Goal: Task Accomplishment & Management: Complete application form

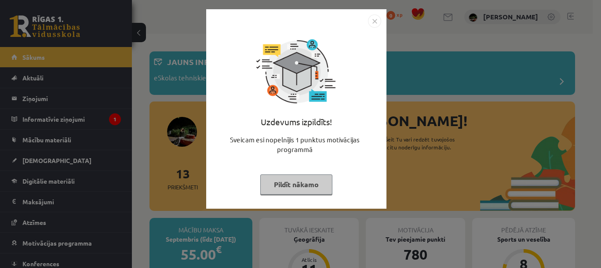
click at [303, 186] on button "Pildīt nākamo" at bounding box center [296, 185] width 72 height 20
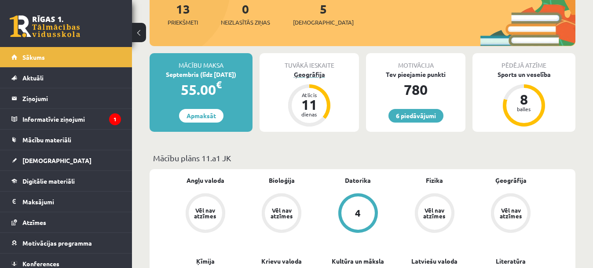
scroll to position [55, 0]
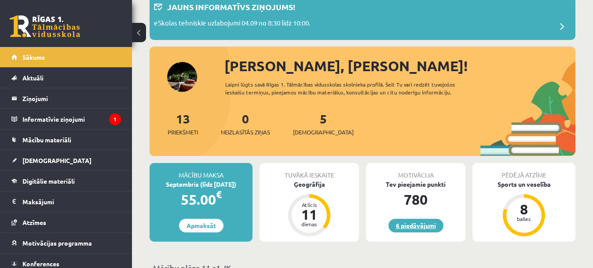
click at [424, 232] on link "6 piedāvājumi" at bounding box center [415, 226] width 55 height 14
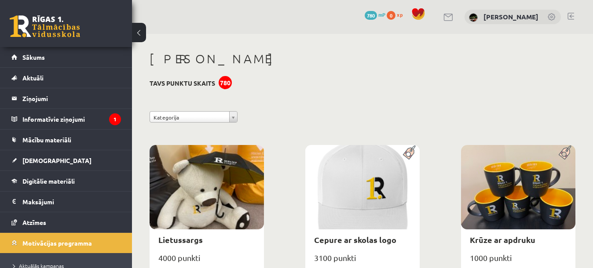
click at [56, 17] on link at bounding box center [45, 26] width 70 height 22
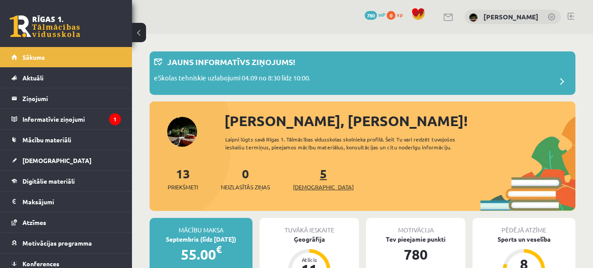
click at [313, 187] on span "[DEMOGRAPHIC_DATA]" at bounding box center [323, 187] width 61 height 9
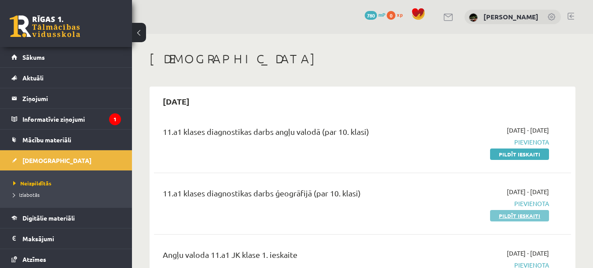
click at [508, 219] on link "Pildīt ieskaiti" at bounding box center [519, 215] width 59 height 11
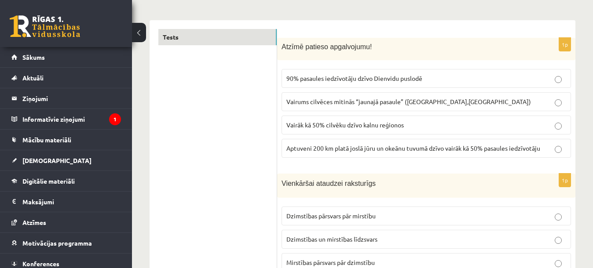
scroll to position [110, 0]
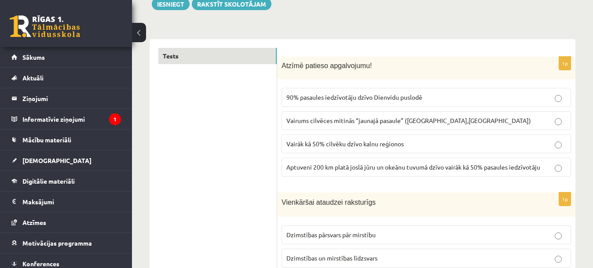
click at [468, 168] on span "Aptuveni 200 km platā joslā jūru un okeānu tuvumā dzīvo vairāk kā 50% pasaules …" at bounding box center [413, 167] width 254 height 8
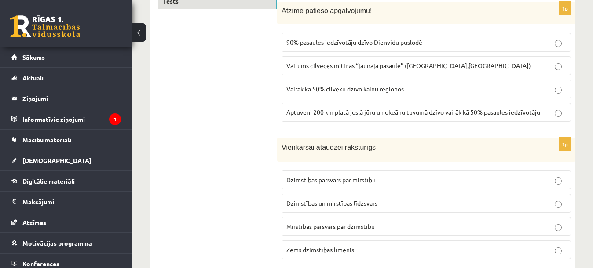
scroll to position [220, 0]
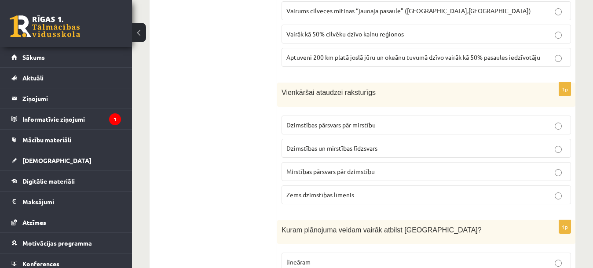
click at [345, 127] on span "Dzimstības pārsvars pār mirstību" at bounding box center [330, 125] width 89 height 8
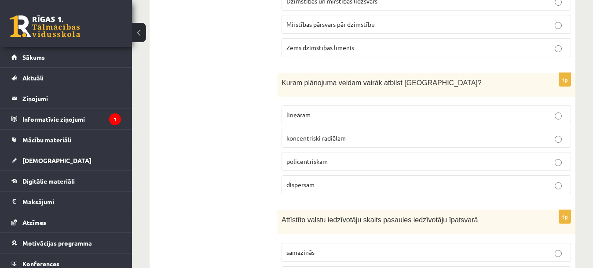
scroll to position [385, 0]
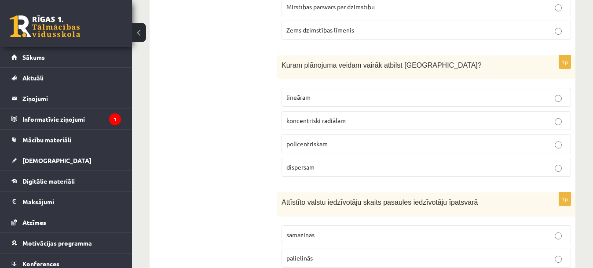
click at [303, 102] on label "lineāram" at bounding box center [425, 97] width 289 height 19
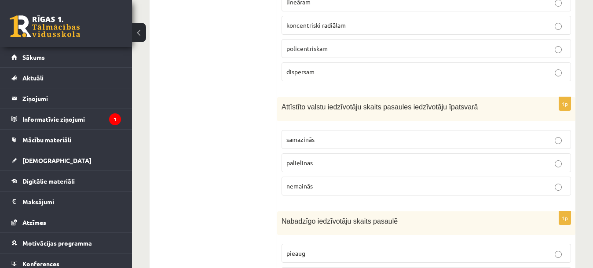
scroll to position [495, 0]
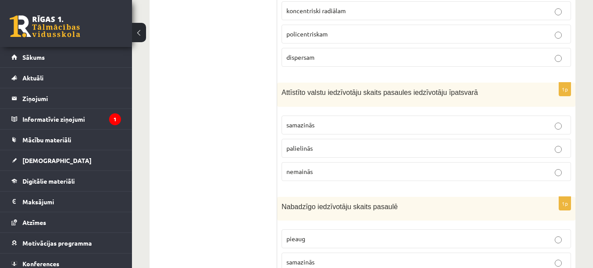
click at [321, 126] on p "samazinās" at bounding box center [426, 125] width 280 height 9
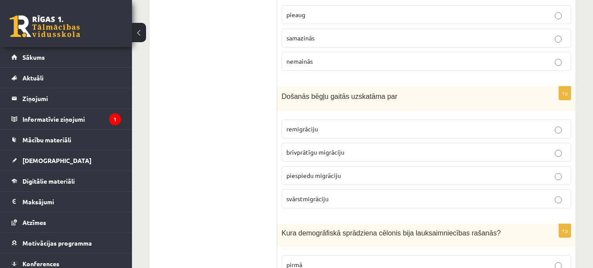
scroll to position [715, 0]
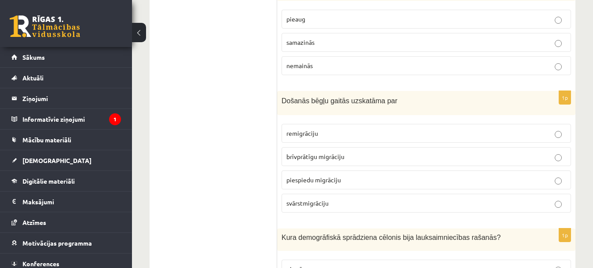
click at [307, 17] on p "pieaug" at bounding box center [426, 19] width 280 height 9
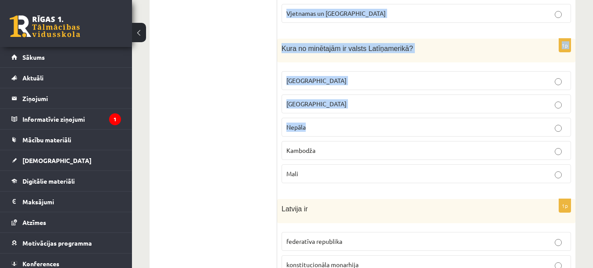
scroll to position [4243, 0]
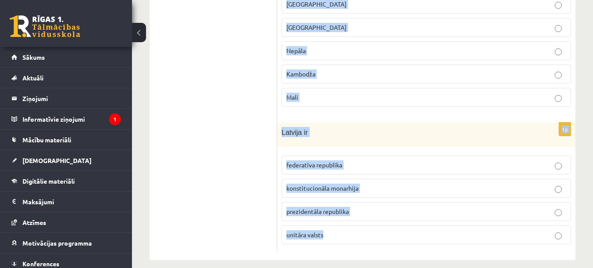
drag, startPoint x: 285, startPoint y: 45, endPoint x: 362, endPoint y: 233, distance: 203.5
copy form "Došanās bēgļu gaitās uzskatāma par remigrāciju brīvprātīgu migrāciju piespiedu …"
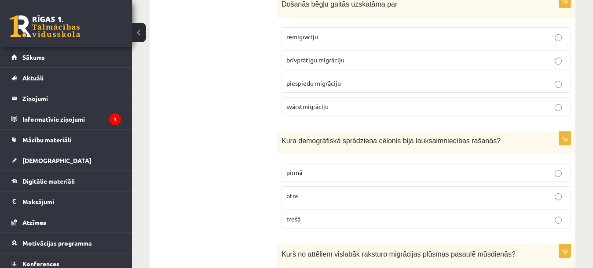
scroll to position [724, 0]
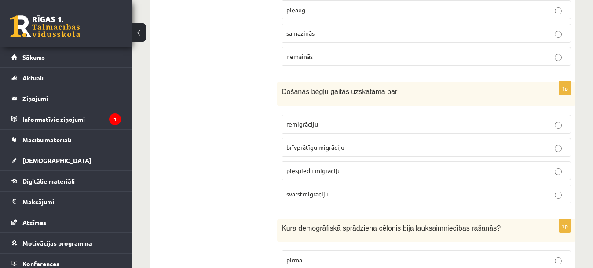
click at [329, 178] on label "piespiedu migrāciju" at bounding box center [425, 170] width 289 height 19
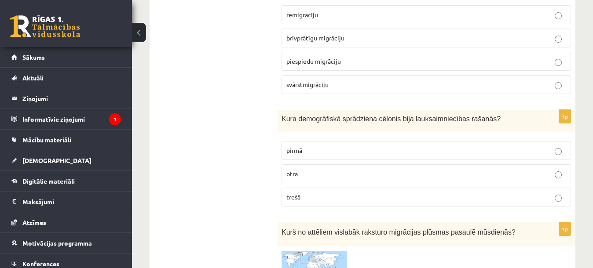
scroll to position [834, 0]
click at [318, 186] on fieldset "pirmā otrā trešā" at bounding box center [425, 172] width 289 height 73
click at [312, 142] on label "pirmā" at bounding box center [425, 150] width 289 height 19
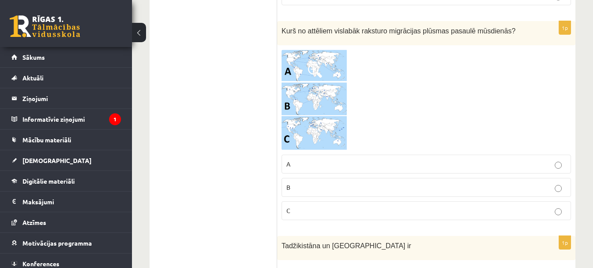
scroll to position [1054, 0]
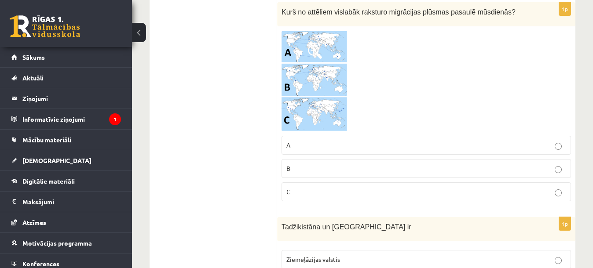
click at [299, 100] on img at bounding box center [314, 81] width 66 height 101
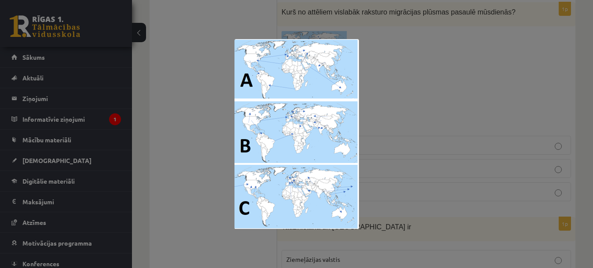
click at [381, 87] on div at bounding box center [296, 134] width 593 height 268
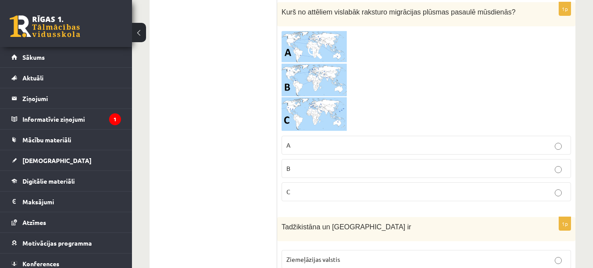
click at [377, 199] on label "C" at bounding box center [425, 192] width 289 height 19
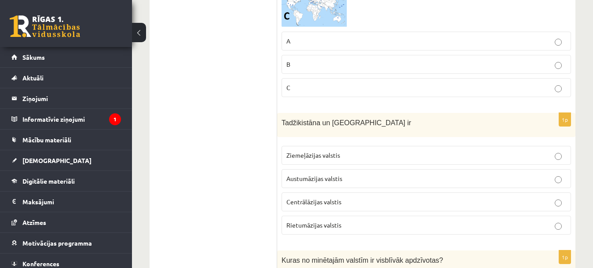
scroll to position [1164, 0]
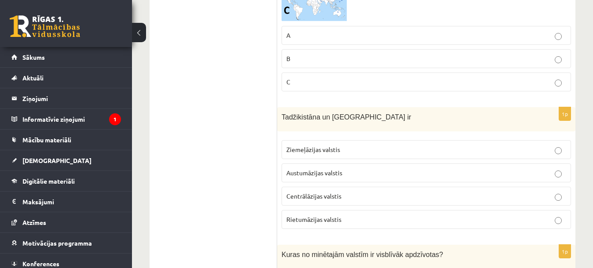
click at [324, 188] on label "Centrālāzijas valstis" at bounding box center [425, 196] width 289 height 19
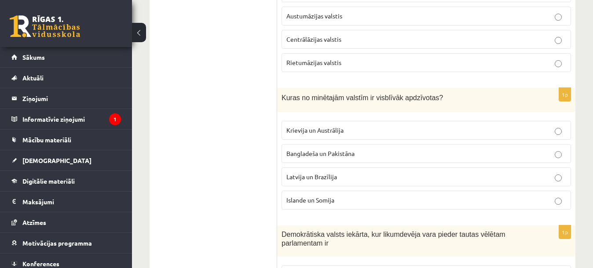
scroll to position [1320, 0]
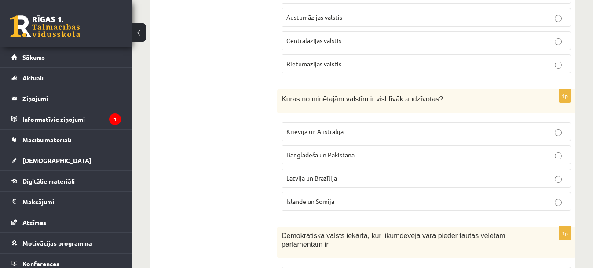
click at [348, 154] on span "Bangladeša un Pakistāna" at bounding box center [320, 155] width 68 height 8
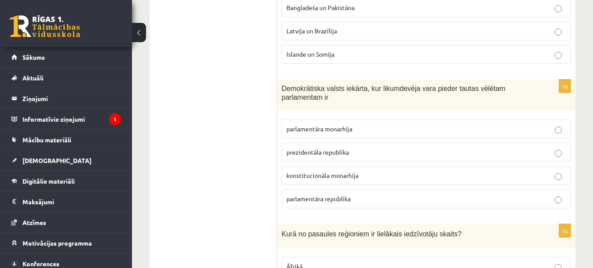
scroll to position [1484, 0]
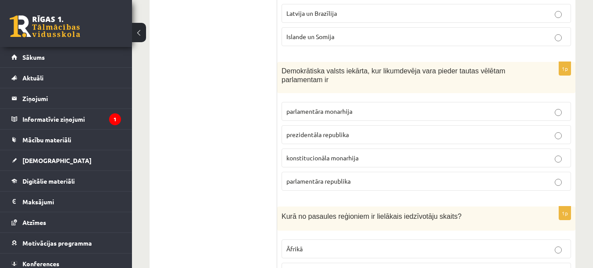
click at [340, 129] on label "prezidentāla republika" at bounding box center [425, 134] width 289 height 19
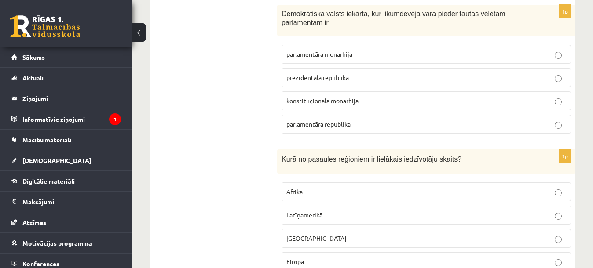
scroll to position [1539, 0]
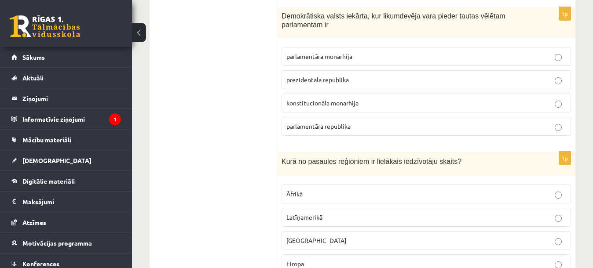
click at [341, 127] on span "parlamentāra republika" at bounding box center [318, 126] width 64 height 8
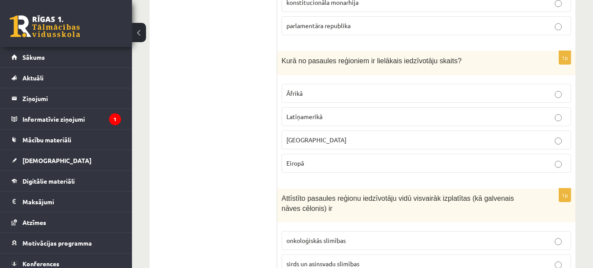
scroll to position [1649, 0]
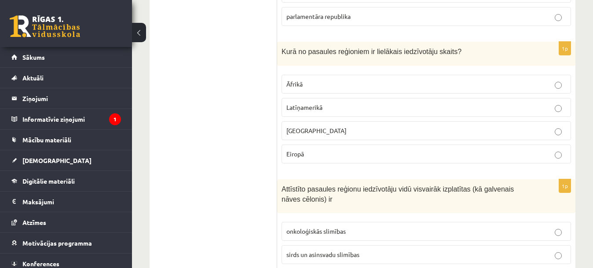
click at [320, 138] on label "Āzijā" at bounding box center [425, 130] width 289 height 19
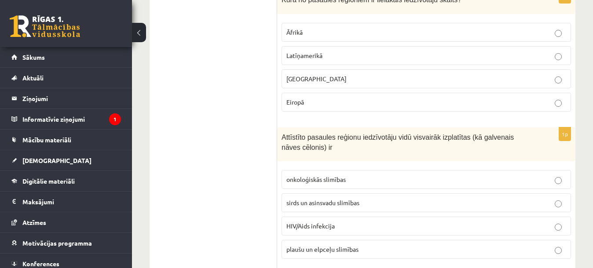
scroll to position [1759, 0]
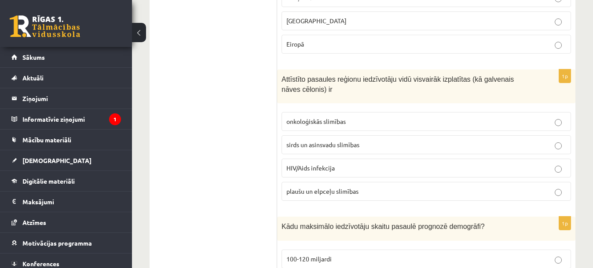
click at [306, 148] on span "sirds un asinsvadu slimības" at bounding box center [322, 145] width 73 height 8
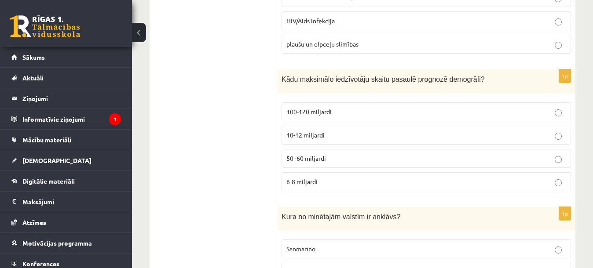
scroll to position [1924, 0]
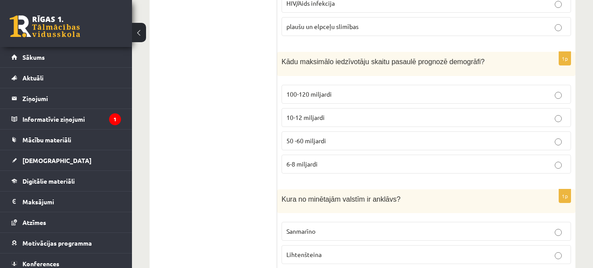
click at [309, 114] on span "10-12 miljardi" at bounding box center [305, 117] width 38 height 8
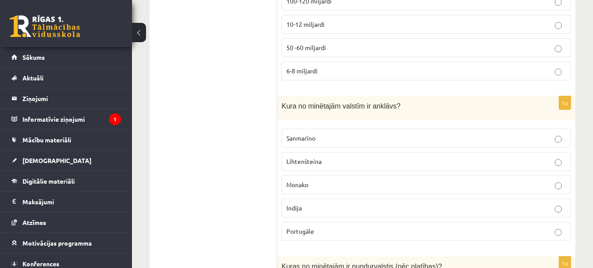
scroll to position [2034, 0]
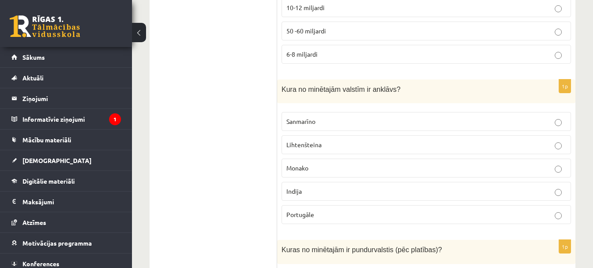
click at [308, 127] on label "Sanmarīno" at bounding box center [425, 121] width 289 height 19
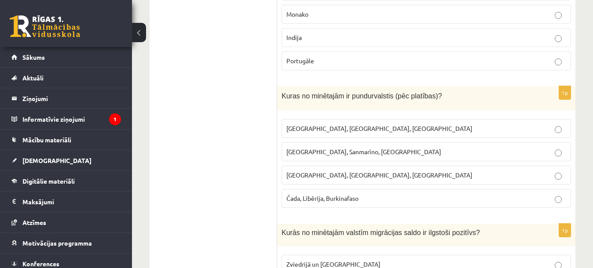
scroll to position [2199, 0]
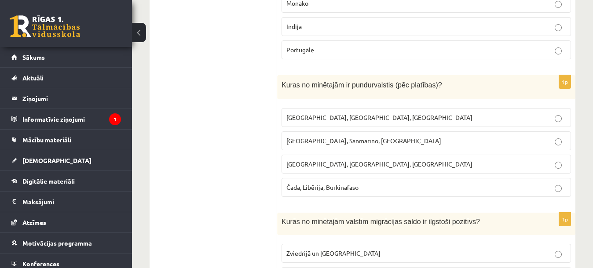
click at [318, 143] on span "Monako, Sanmarīno, Luksemburga" at bounding box center [363, 141] width 155 height 8
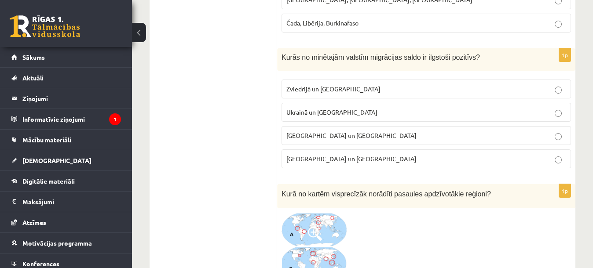
scroll to position [2364, 0]
click at [317, 82] on label "Zviedrijā un ASV" at bounding box center [425, 88] width 289 height 19
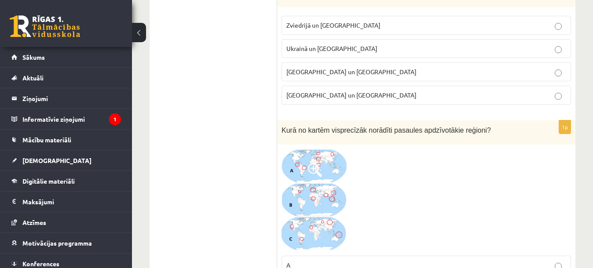
scroll to position [2474, 0]
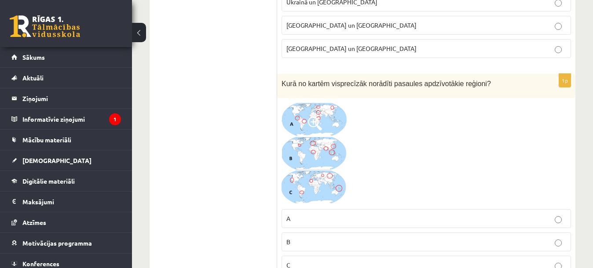
click at [325, 146] on img at bounding box center [314, 153] width 66 height 102
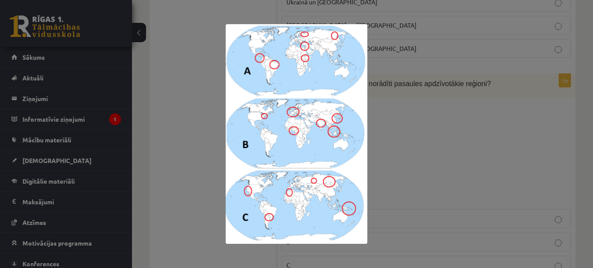
click at [402, 103] on div at bounding box center [296, 134] width 593 height 268
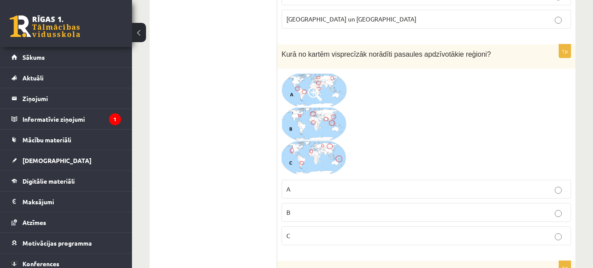
scroll to position [2529, 0]
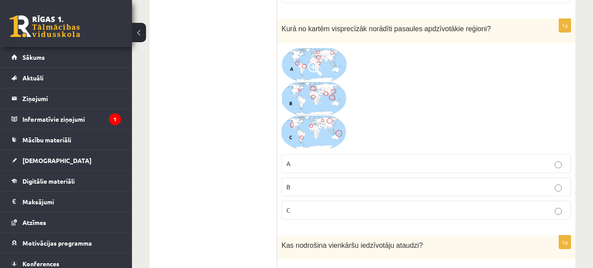
click at [318, 124] on img at bounding box center [314, 99] width 66 height 102
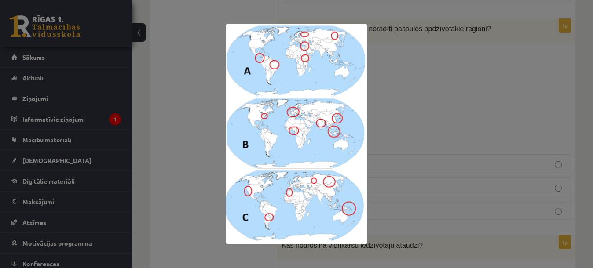
click at [395, 103] on div at bounding box center [296, 134] width 593 height 268
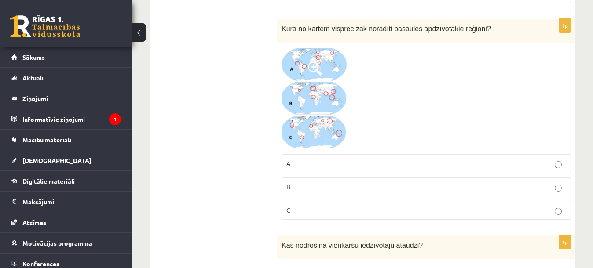
click at [333, 142] on img at bounding box center [314, 99] width 66 height 102
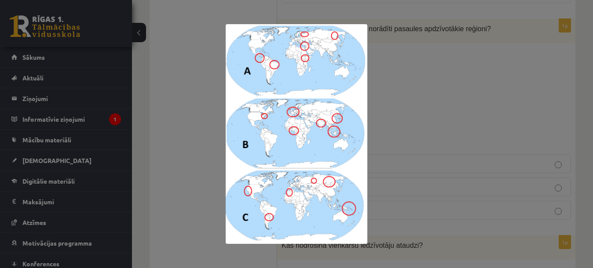
click at [416, 117] on div at bounding box center [296, 134] width 593 height 268
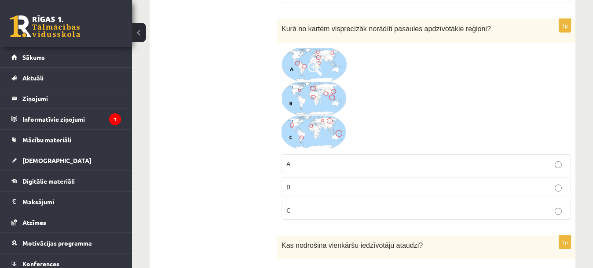
click at [340, 171] on label "A" at bounding box center [425, 163] width 289 height 19
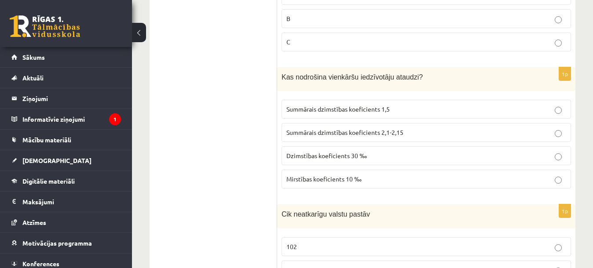
scroll to position [2749, 0]
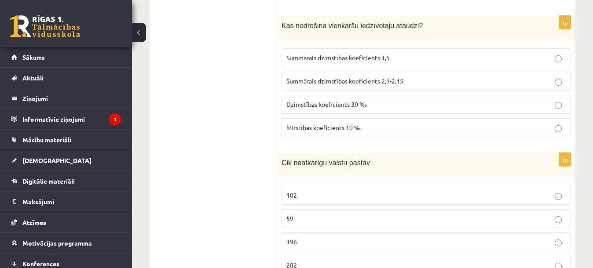
click at [347, 79] on span "Summārais dzimstības koeficients 2,1-2,15" at bounding box center [344, 81] width 117 height 8
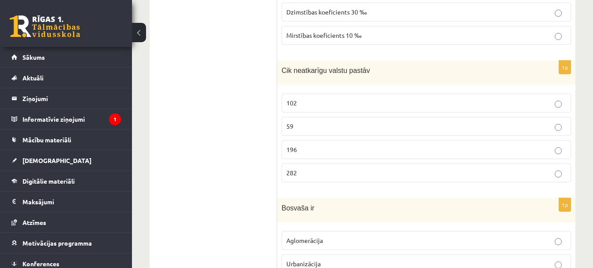
scroll to position [2859, 0]
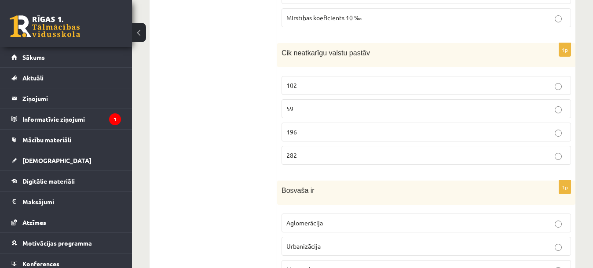
click at [334, 139] on label "196" at bounding box center [425, 132] width 289 height 19
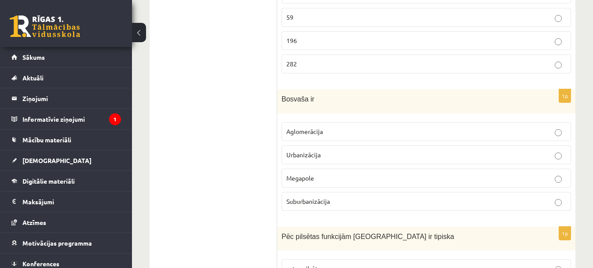
scroll to position [2969, 0]
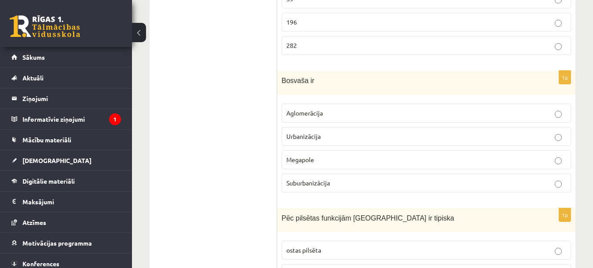
click at [323, 155] on label "Megapole" at bounding box center [425, 159] width 289 height 19
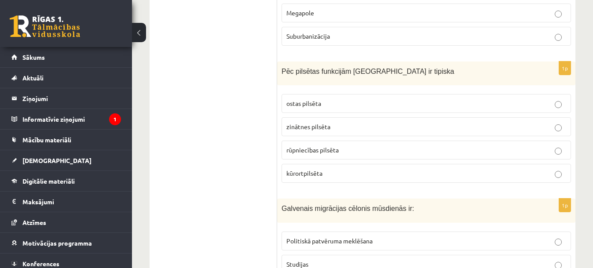
scroll to position [3134, 0]
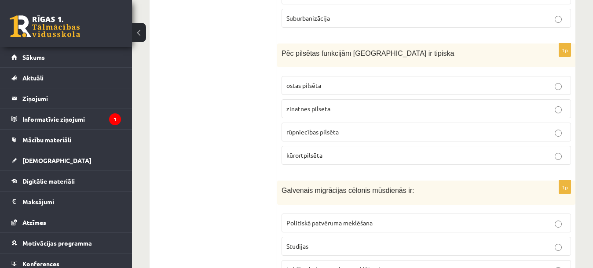
click at [323, 155] on p "kūrortpilsēta" at bounding box center [426, 155] width 280 height 9
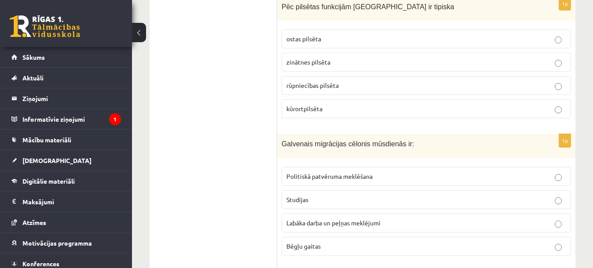
scroll to position [3244, 0]
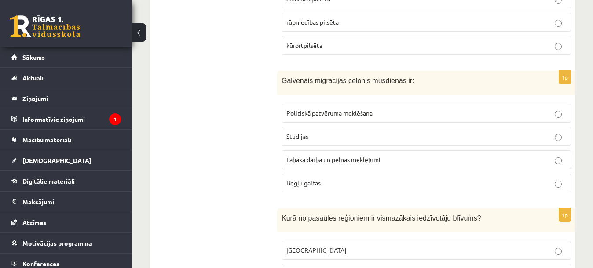
click at [323, 155] on label "Labāka darba un peļņas meklējumi" at bounding box center [425, 159] width 289 height 19
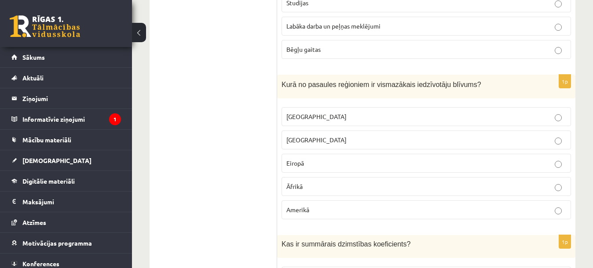
scroll to position [3409, 0]
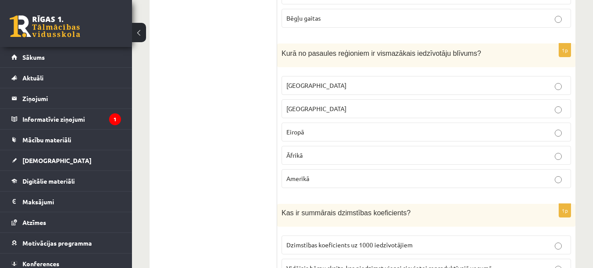
click at [326, 84] on p "Austrālijā" at bounding box center [426, 85] width 280 height 9
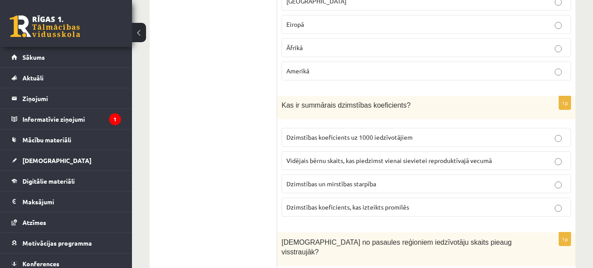
scroll to position [3519, 0]
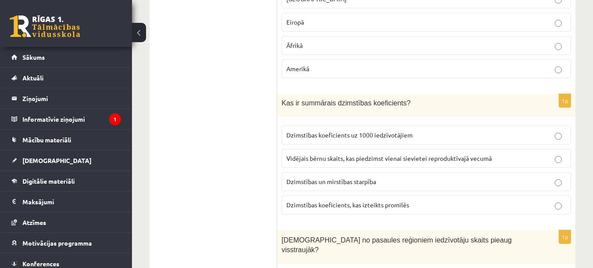
click at [307, 165] on label "Vidējais bērnu skaits, kas piedzimst vienai sievietei reproduktīvajā vecumā" at bounding box center [425, 158] width 289 height 19
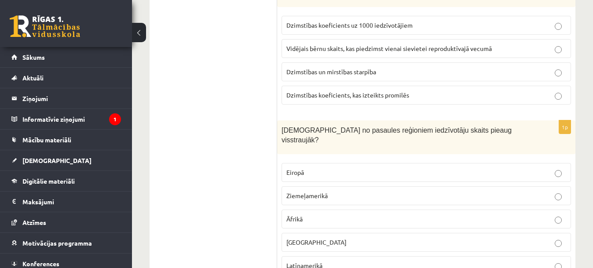
scroll to position [3684, 0]
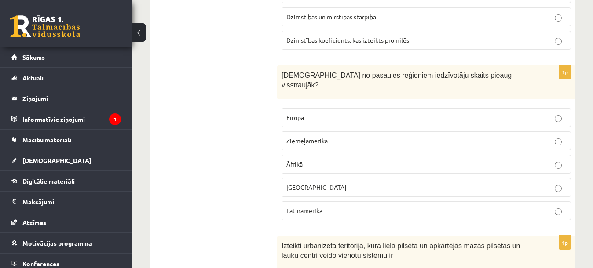
click at [309, 160] on p "Āfrikā" at bounding box center [426, 164] width 280 height 9
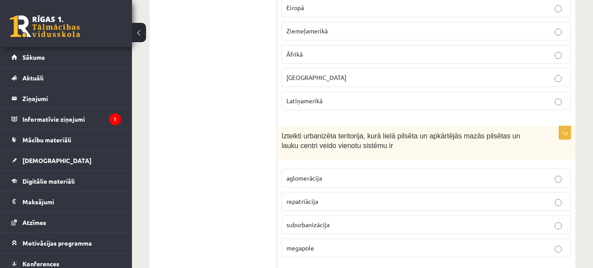
scroll to position [3849, 0]
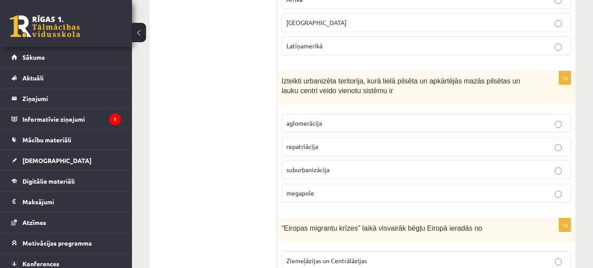
click at [317, 114] on label "aglomerācija" at bounding box center [425, 123] width 289 height 19
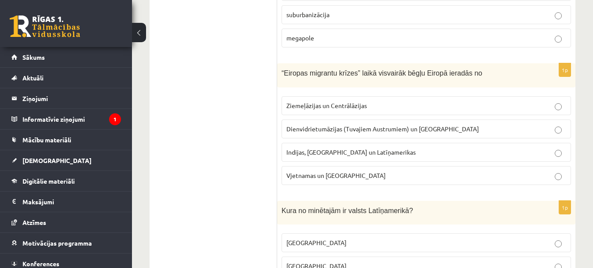
scroll to position [4014, 0]
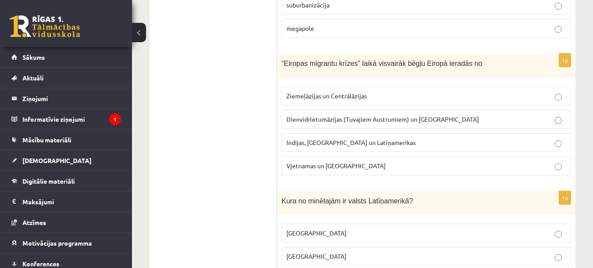
click at [317, 115] on span "Dienvidrietumāzijas (Tuvajiem Austrumiem) un Āfrikas" at bounding box center [382, 119] width 193 height 8
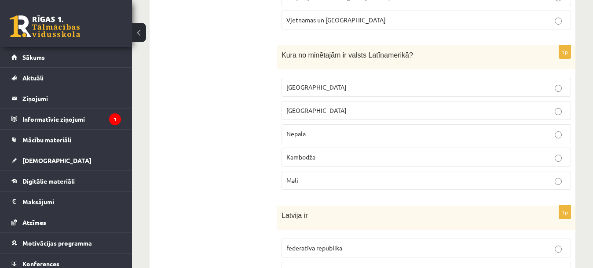
scroll to position [4178, 0]
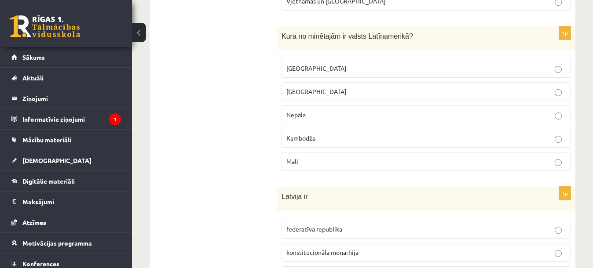
click at [300, 64] on span "Meksika" at bounding box center [316, 68] width 60 height 8
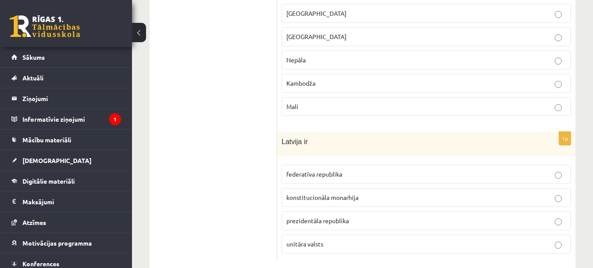
scroll to position [4243, 0]
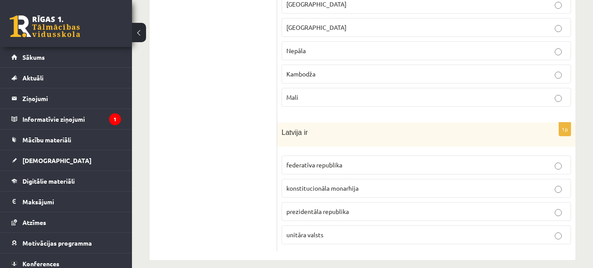
click at [307, 232] on label "unitāra valsts" at bounding box center [425, 235] width 289 height 19
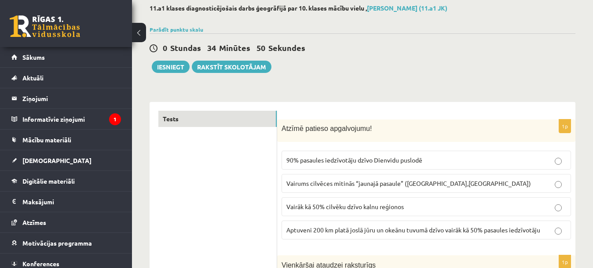
scroll to position [55, 0]
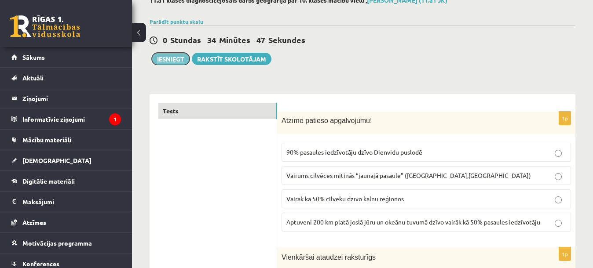
click at [178, 60] on button "Iesniegt" at bounding box center [171, 59] width 38 height 12
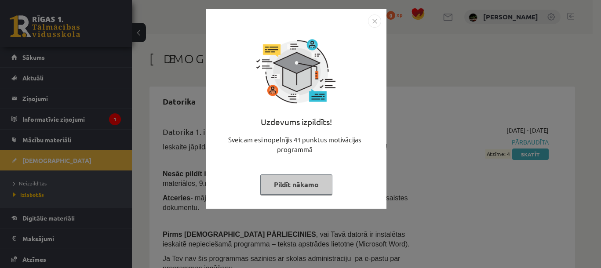
click at [276, 192] on button "Pildīt nākamo" at bounding box center [296, 185] width 72 height 20
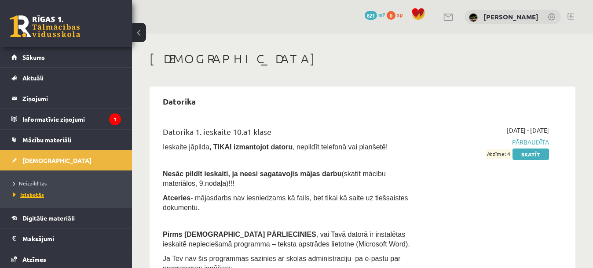
click at [29, 195] on span "Izlabotās" at bounding box center [28, 194] width 31 height 7
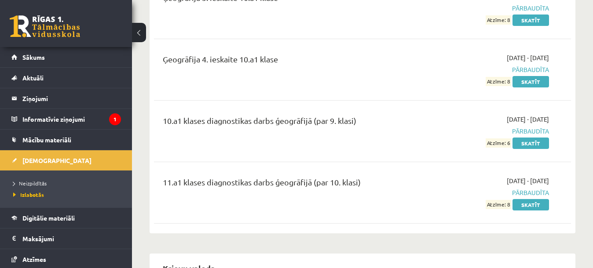
scroll to position [1100, 0]
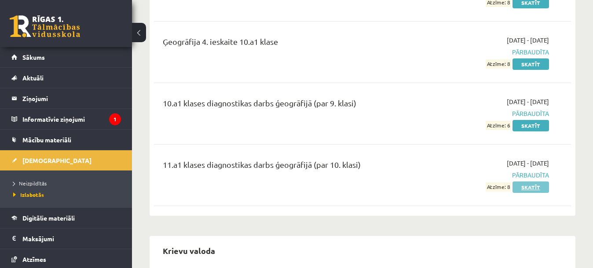
click at [519, 183] on link "Skatīt" at bounding box center [530, 187] width 37 height 11
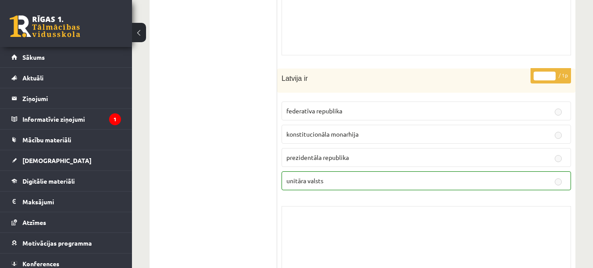
scroll to position [7260, 0]
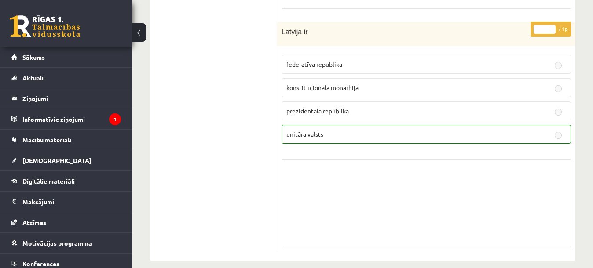
click at [45, 35] on link at bounding box center [45, 26] width 70 height 22
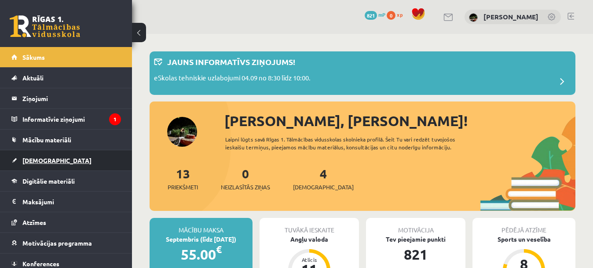
click at [99, 156] on link "[DEMOGRAPHIC_DATA]" at bounding box center [66, 160] width 110 height 20
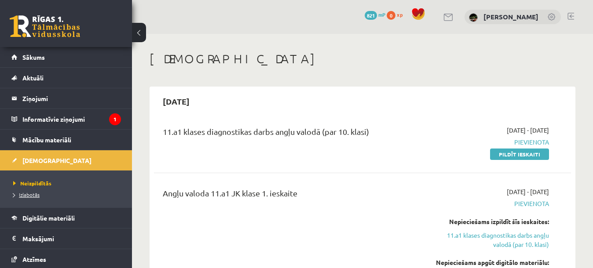
click at [37, 195] on span "Izlabotās" at bounding box center [26, 194] width 26 height 7
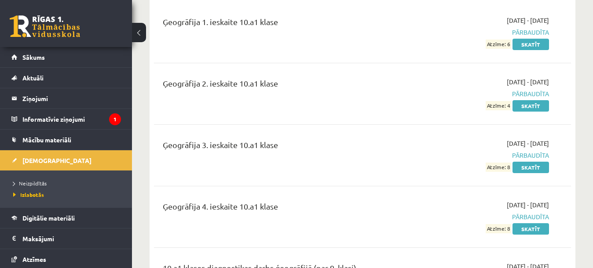
scroll to position [1265, 0]
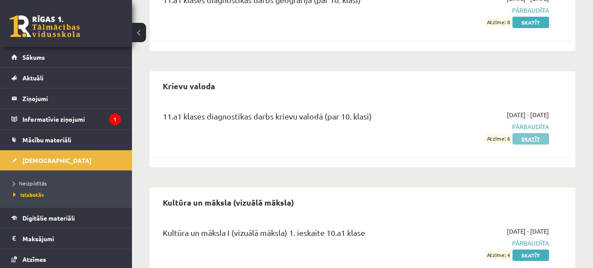
click at [540, 135] on link "Skatīt" at bounding box center [530, 138] width 37 height 11
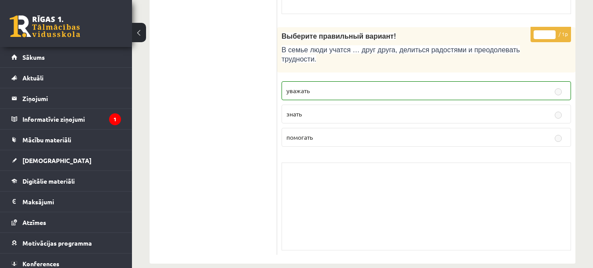
scroll to position [5360, 0]
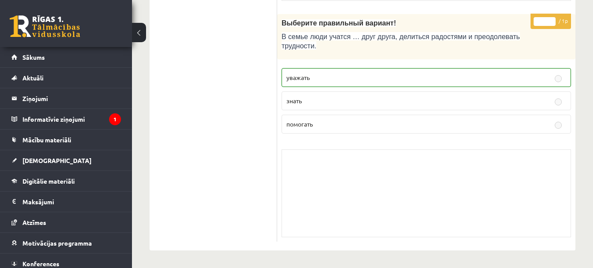
click at [46, 27] on link at bounding box center [45, 26] width 70 height 22
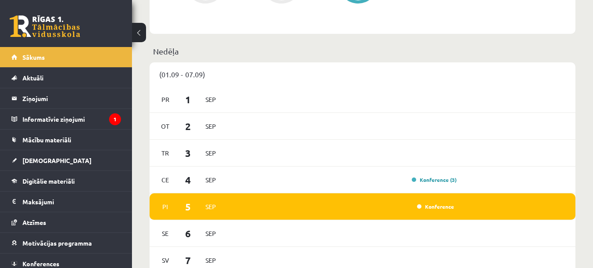
scroll to position [605, 0]
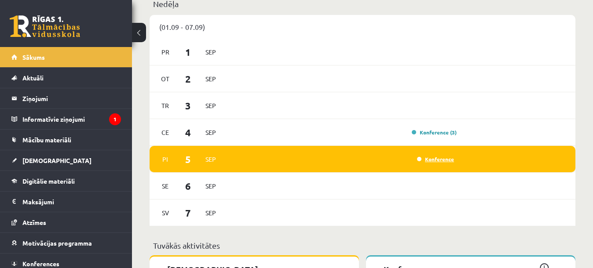
click at [438, 157] on link "Konference" at bounding box center [435, 159] width 37 height 7
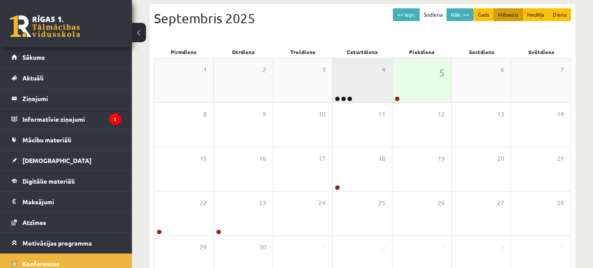
scroll to position [152, 0]
